Goal: Information Seeking & Learning: Learn about a topic

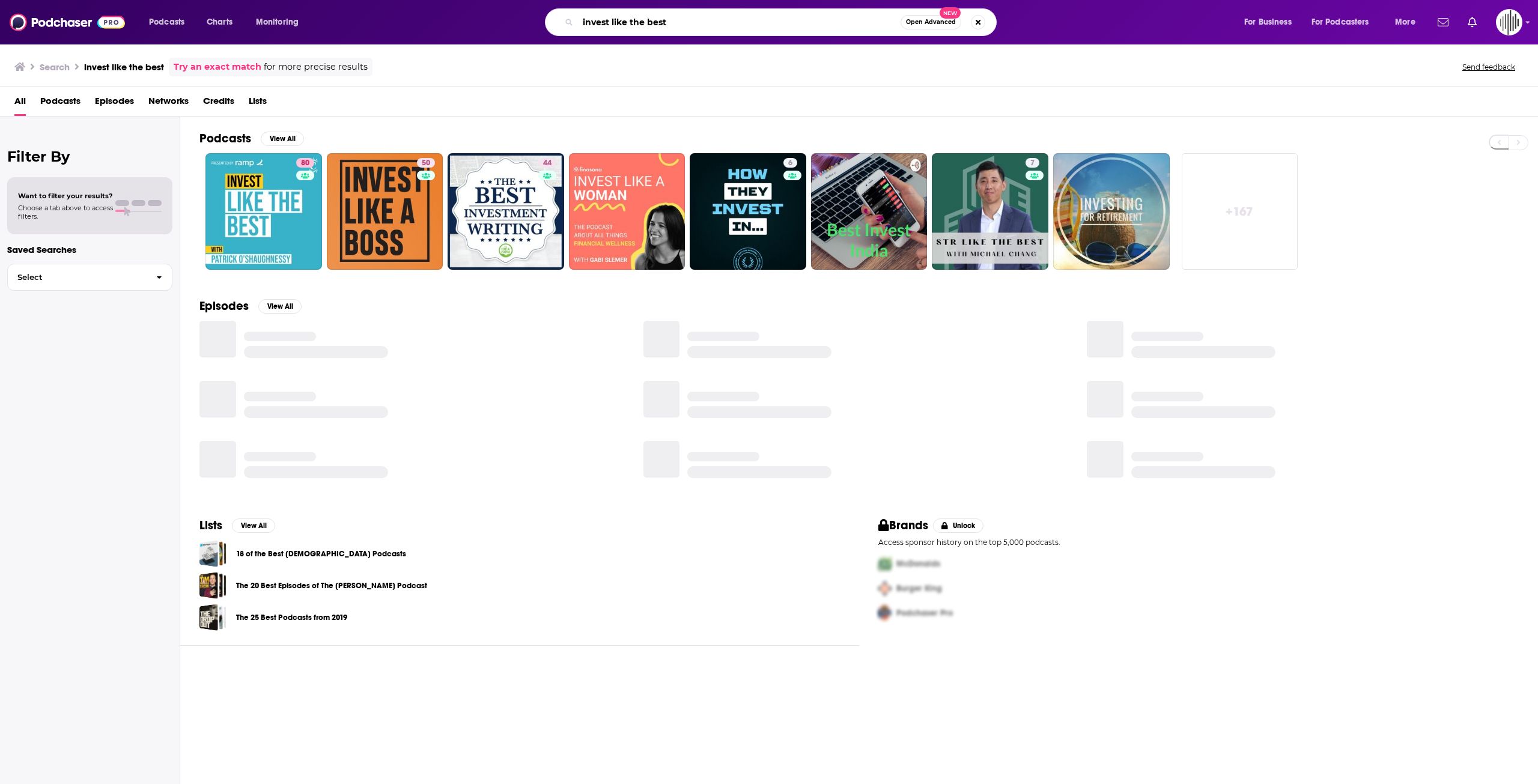
click at [609, 24] on input "invest like the best" at bounding box center [739, 22] width 323 height 19
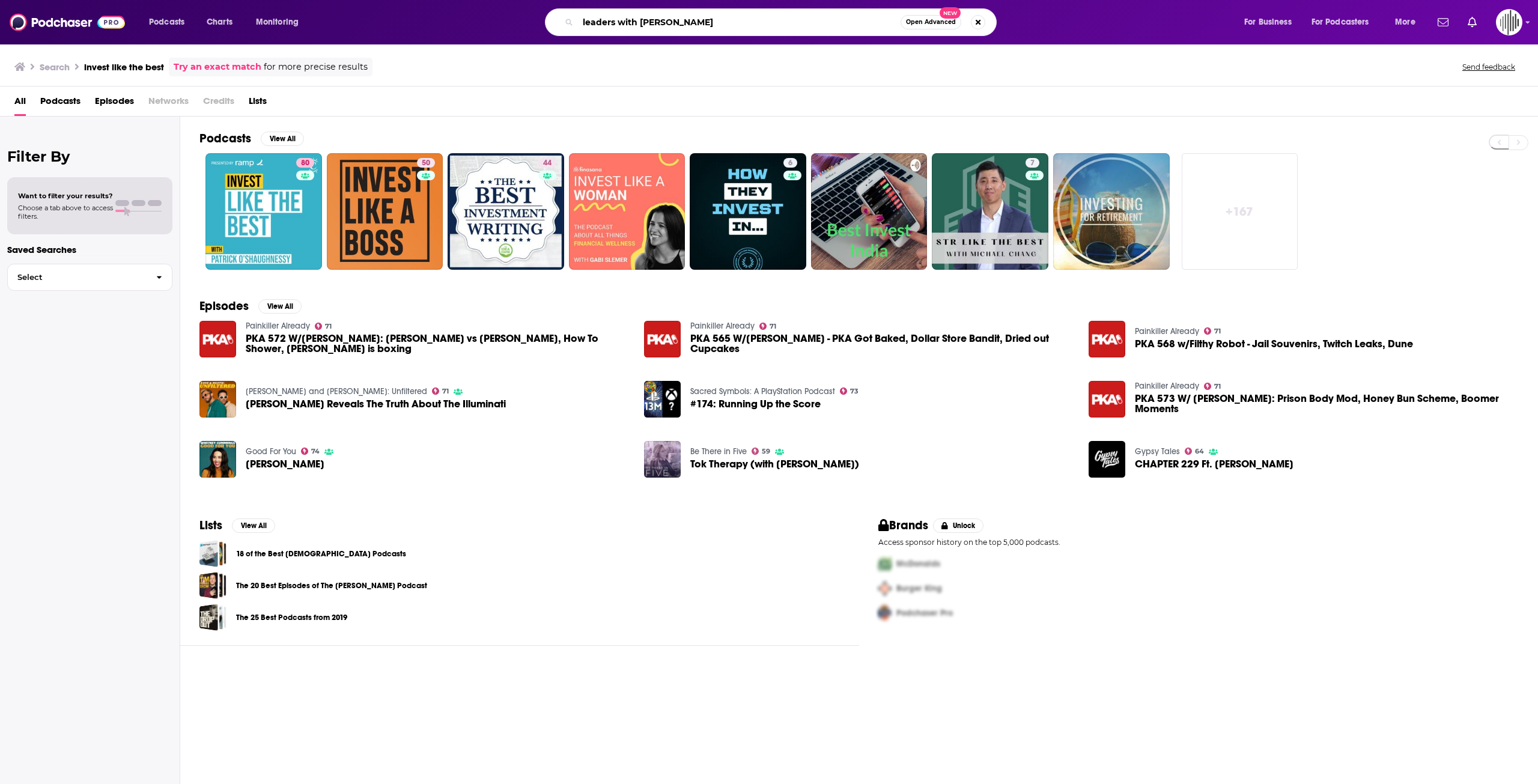
type input "leaders with [PERSON_NAME]"
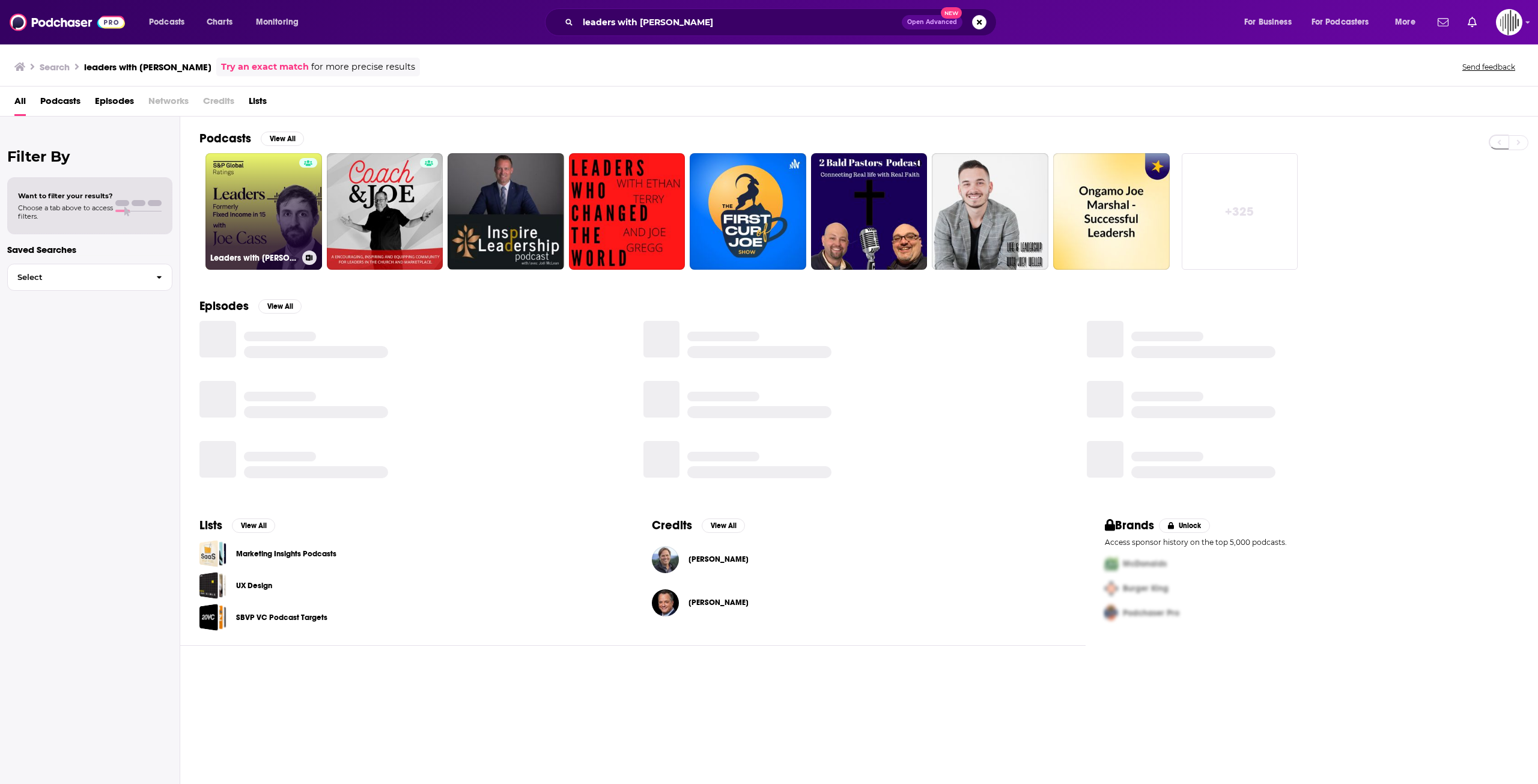
click at [282, 241] on link "Leaders with [PERSON_NAME] - Video" at bounding box center [264, 212] width 117 height 117
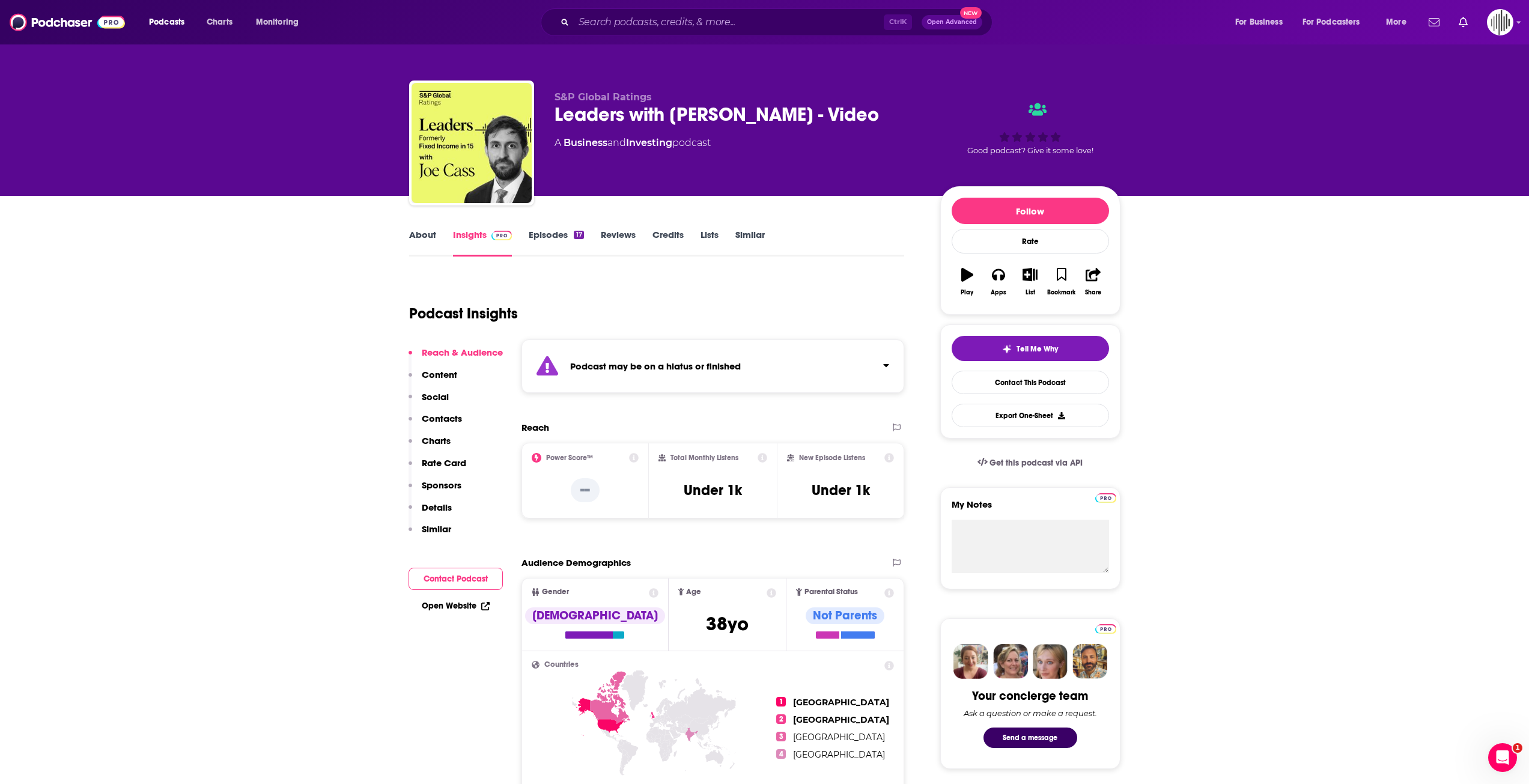
click at [475, 241] on link "Insights" at bounding box center [483, 242] width 59 height 28
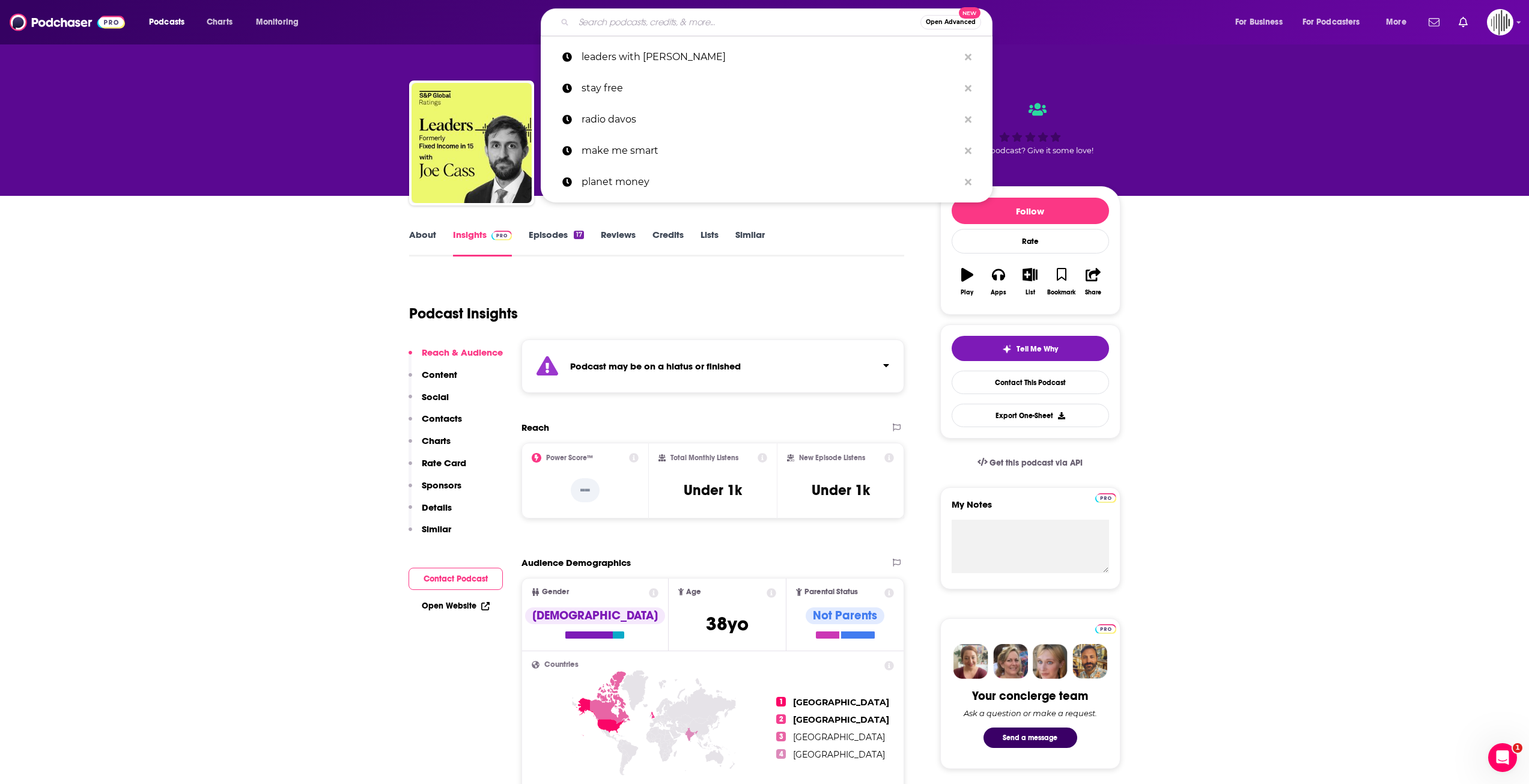
click at [615, 24] on input "Search podcasts, credits, & more..." at bounding box center [747, 22] width 347 height 19
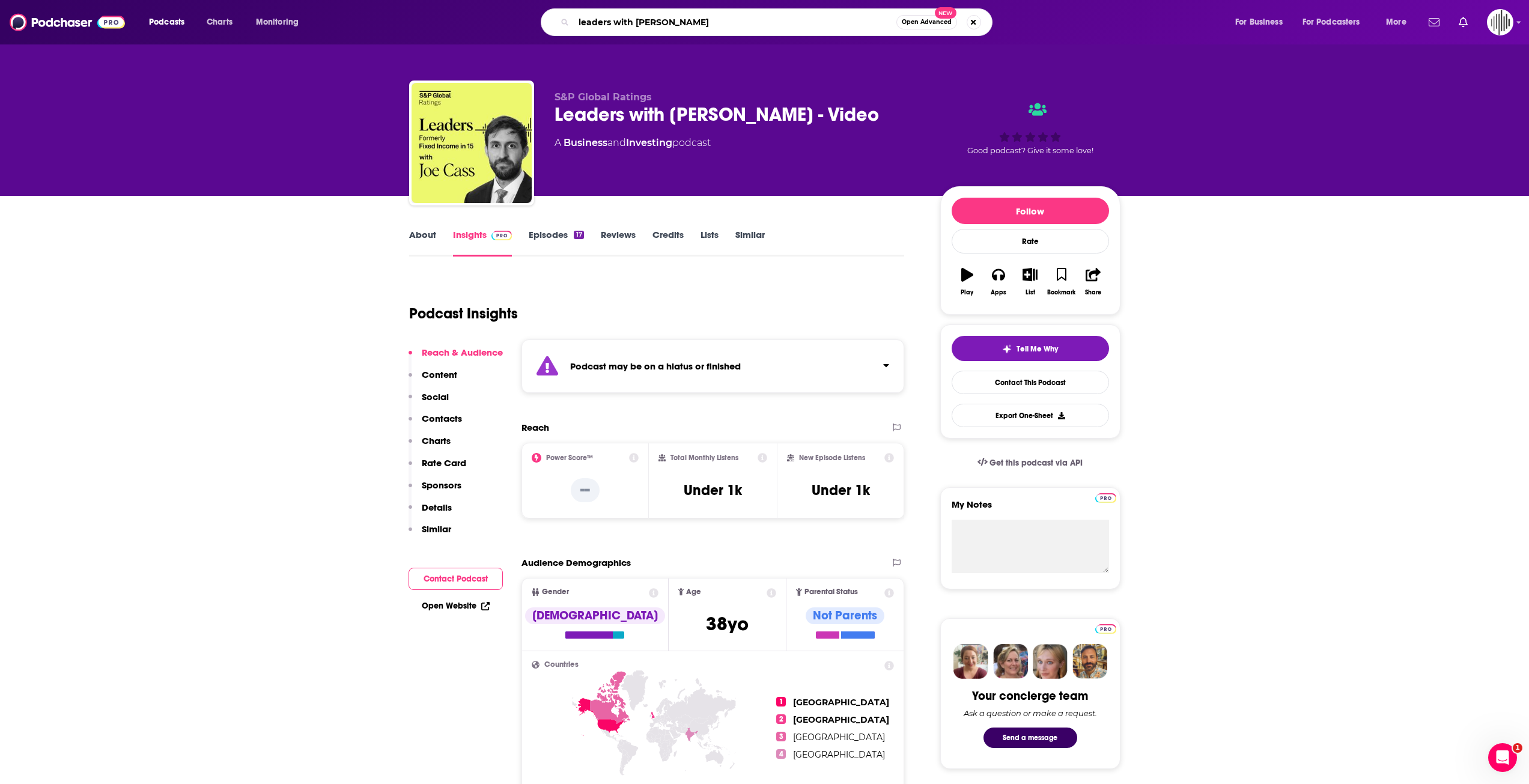
type input "leaders with [PERSON_NAME]"
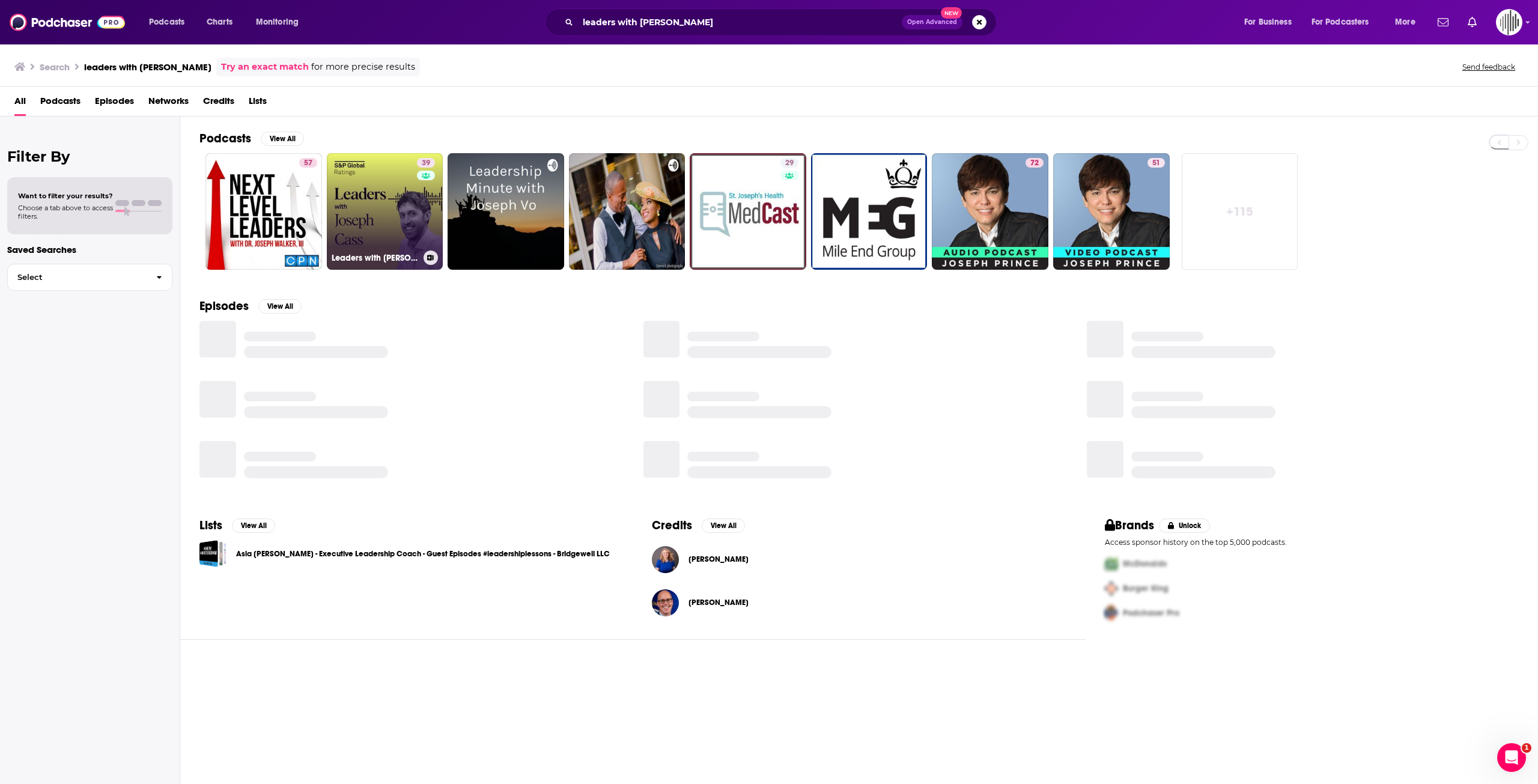
click at [375, 187] on link "39 Leaders with [PERSON_NAME]" at bounding box center [385, 212] width 117 height 117
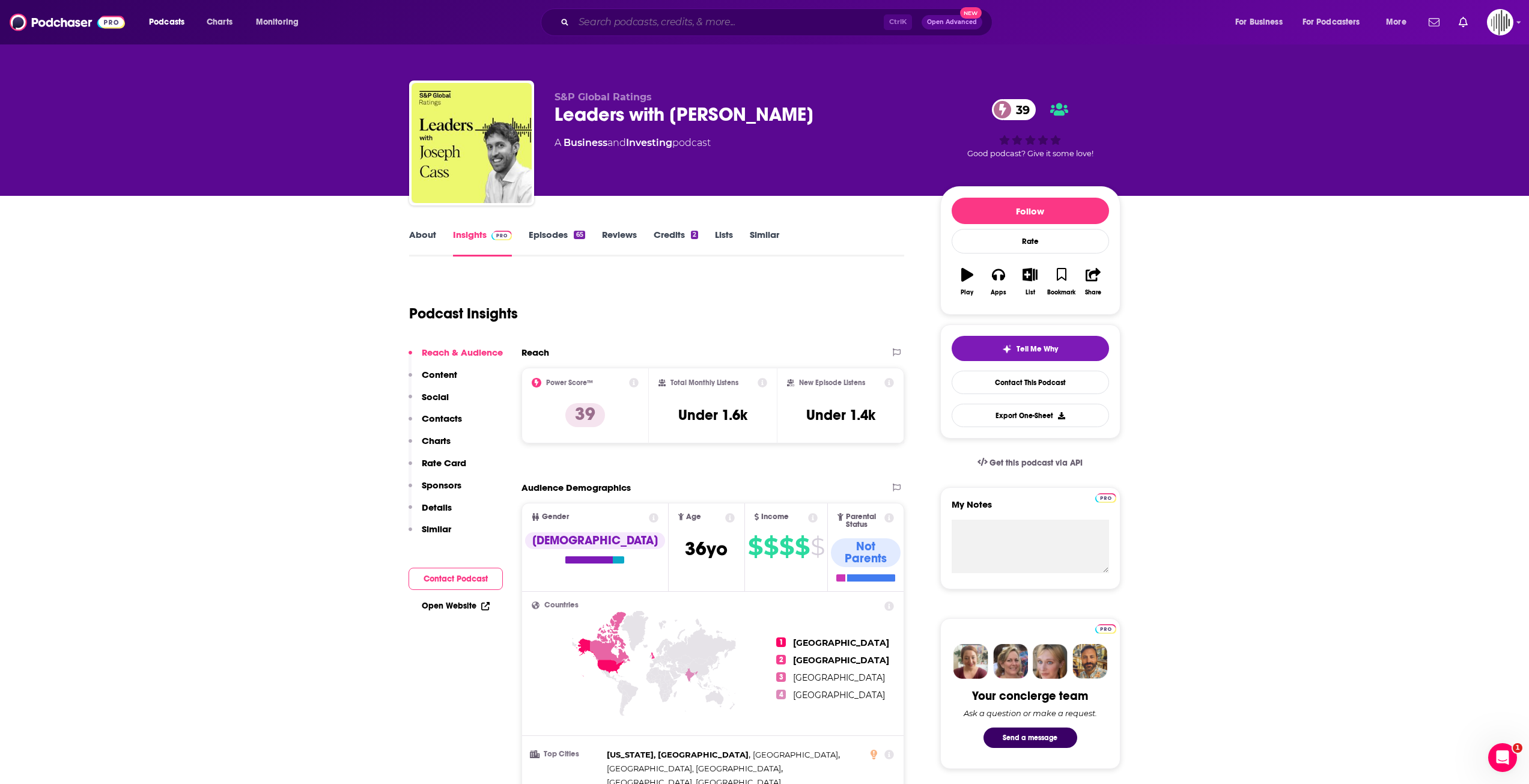
click at [660, 21] on input "Search podcasts, credits, & more..." at bounding box center [729, 22] width 310 height 19
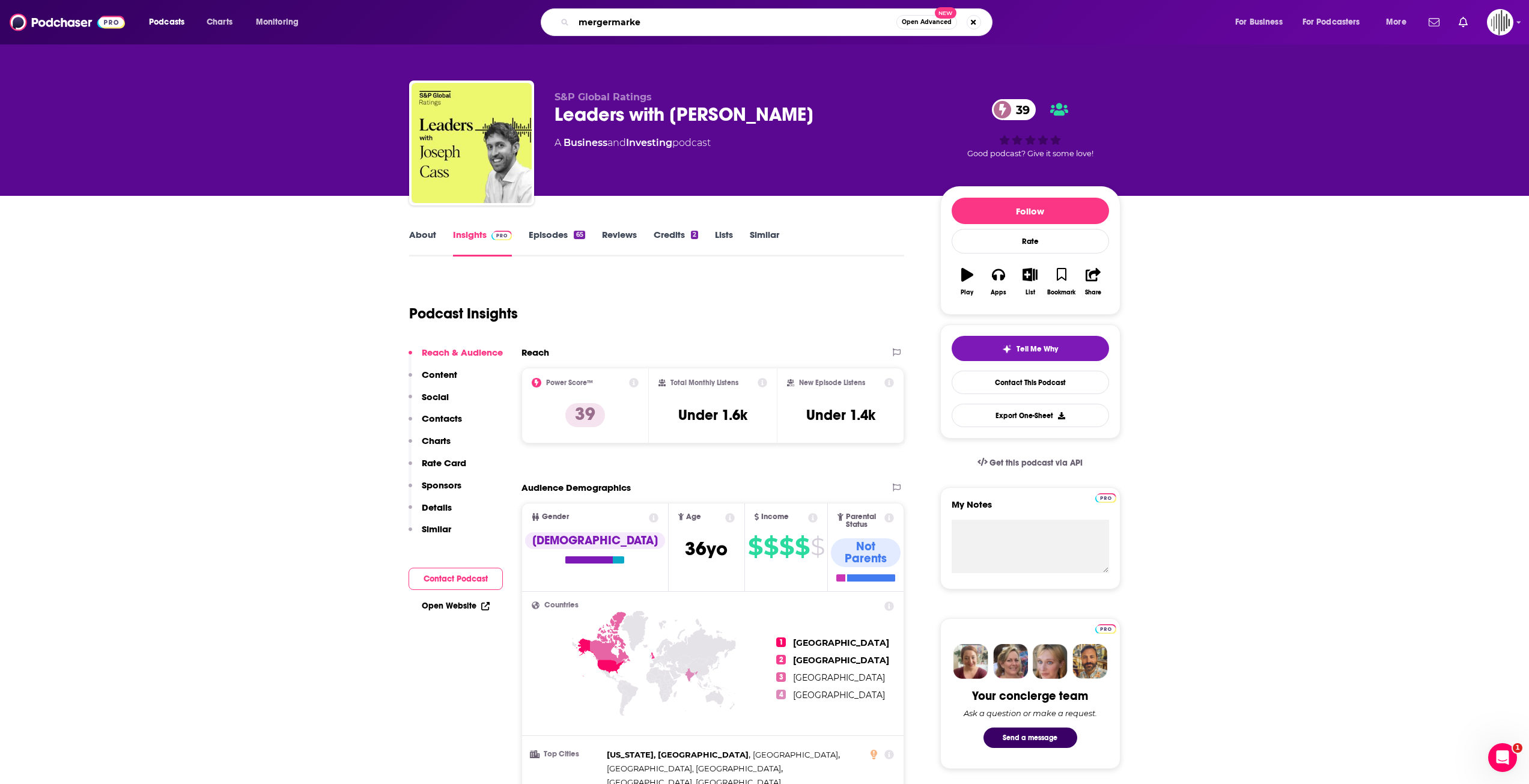
type input "mergermarket"
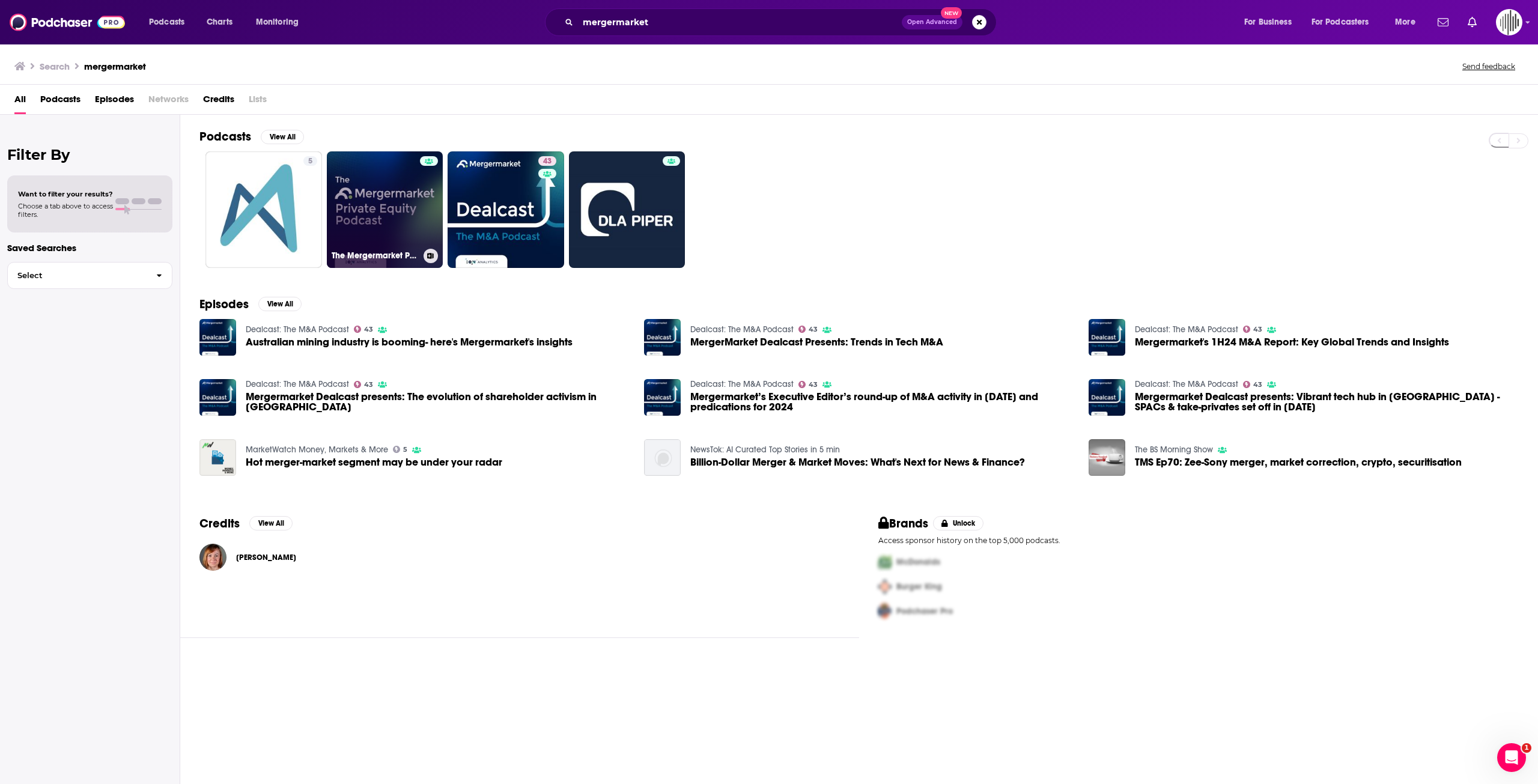
click at [368, 219] on link "The Mergermarket Private Equity Podcast" at bounding box center [385, 210] width 117 height 117
